Goal: Task Accomplishment & Management: Manage account settings

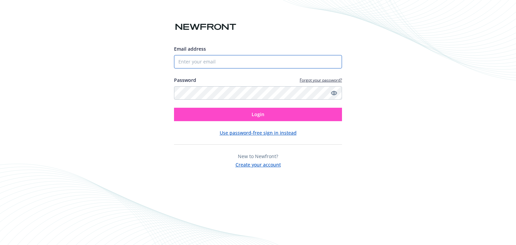
type input "[EMAIL_ADDRESS][DOMAIN_NAME]"
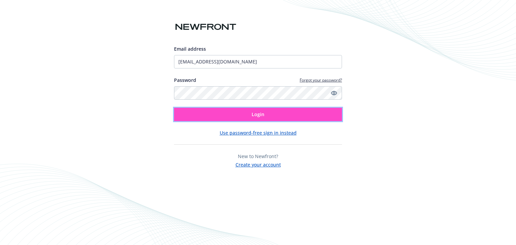
click at [253, 115] on span "Login" at bounding box center [258, 114] width 13 height 6
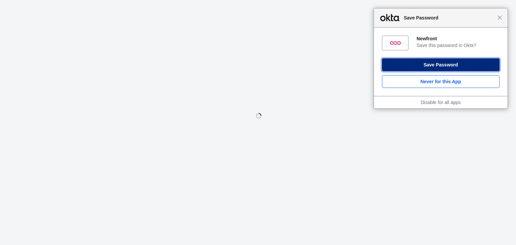
click at [433, 67] on button "Save Password" at bounding box center [441, 64] width 118 height 13
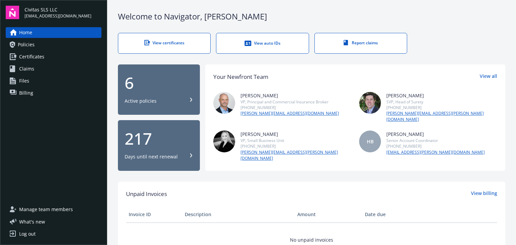
click at [37, 94] on link "Billing" at bounding box center [54, 93] width 96 height 11
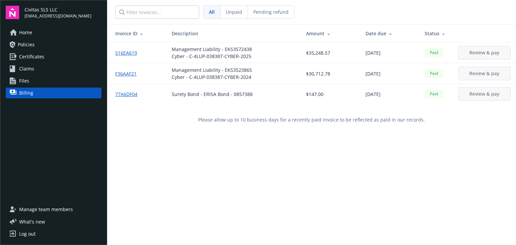
click at [49, 14] on span "[EMAIL_ADDRESS][DOMAIN_NAME]" at bounding box center [58, 16] width 67 height 6
click at [32, 30] on span "Home" at bounding box center [25, 32] width 13 height 11
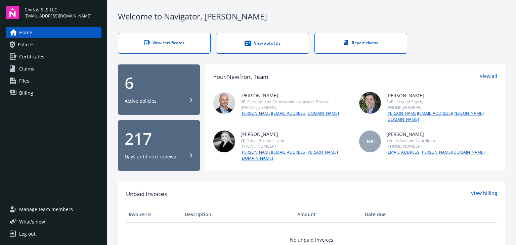
click at [47, 32] on link "Home" at bounding box center [54, 32] width 96 height 11
